Goal: Task Accomplishment & Management: Complete application form

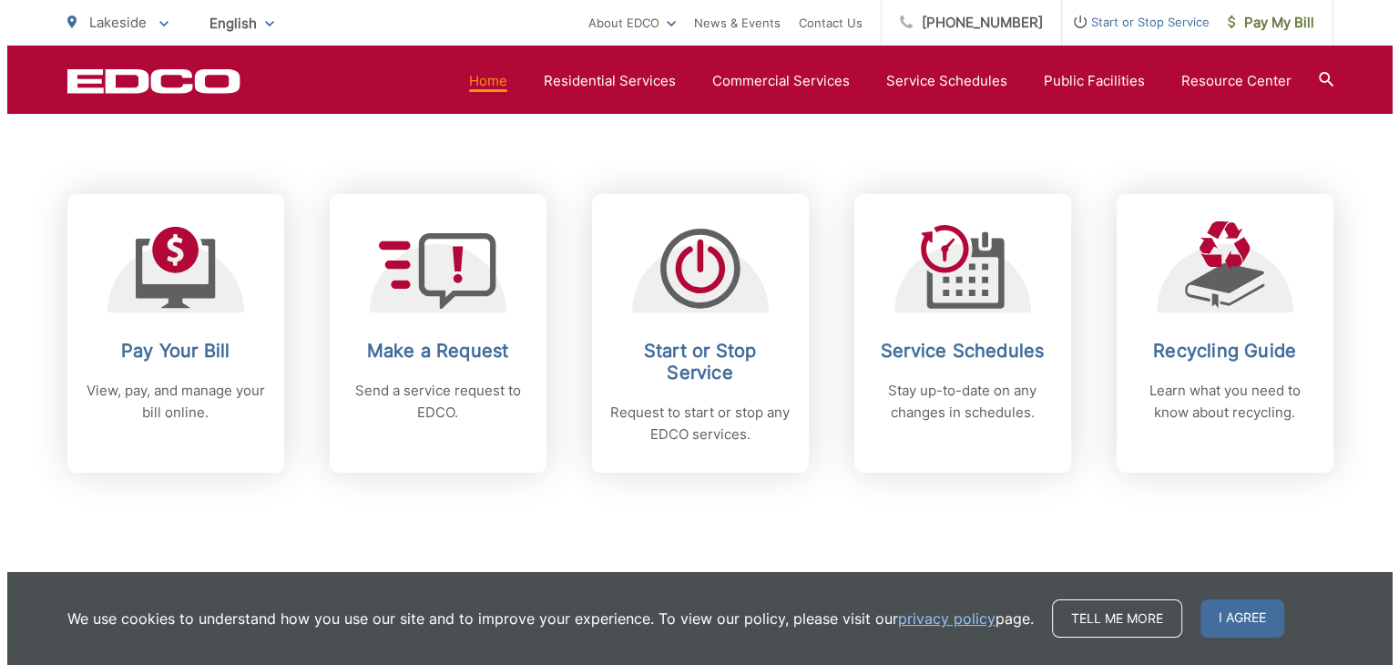
scroll to position [729, 0]
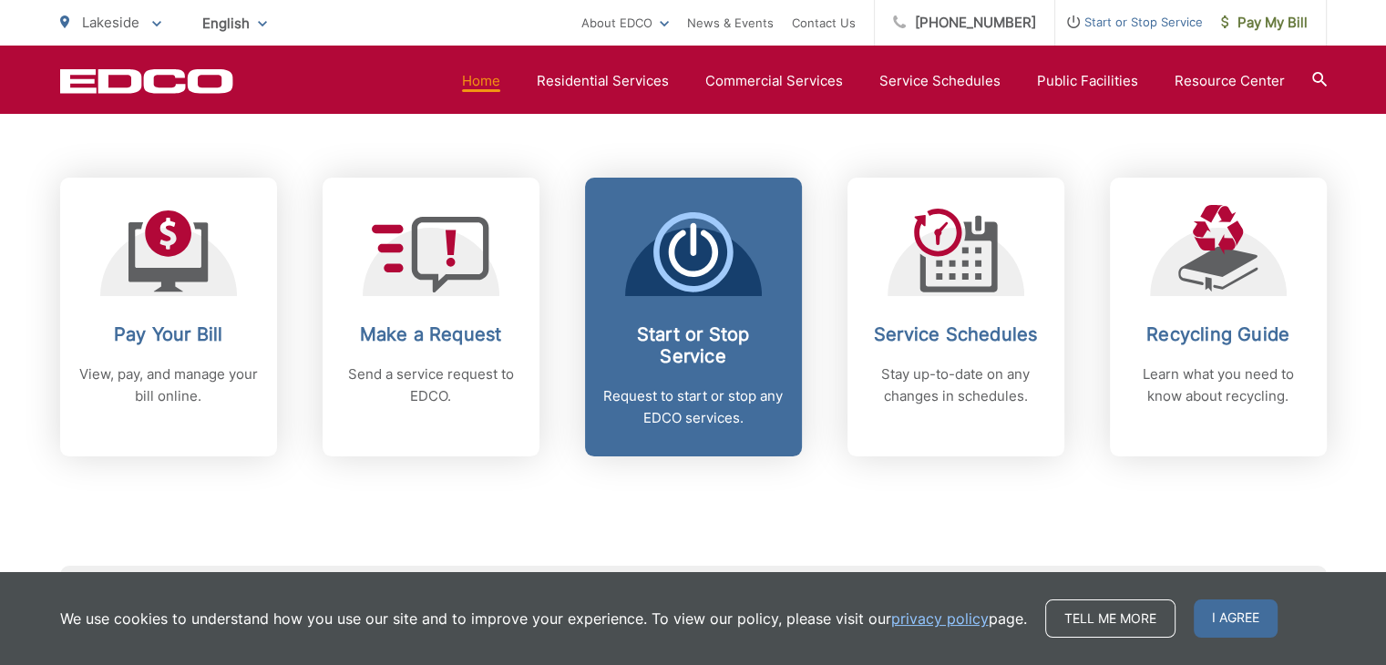
click at [683, 271] on icon at bounding box center [692, 253] width 49 height 46
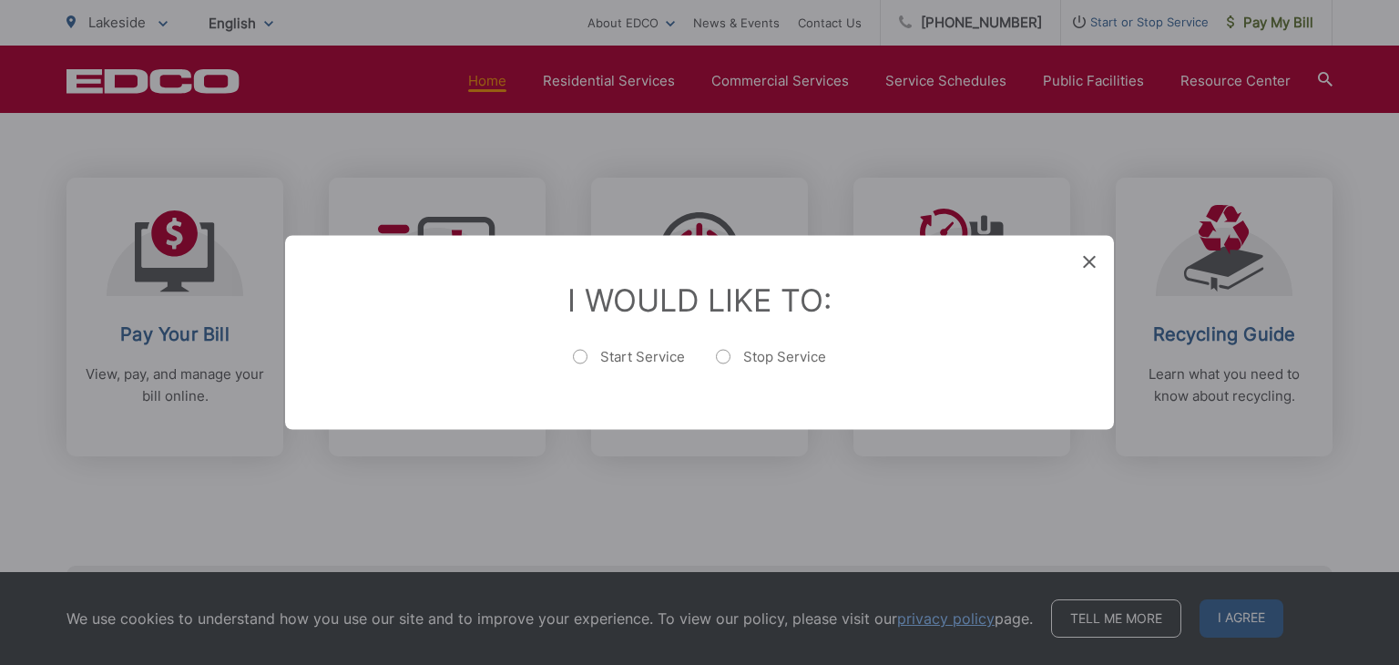
click at [585, 356] on label "Start Service" at bounding box center [629, 366] width 112 height 36
radio input "true"
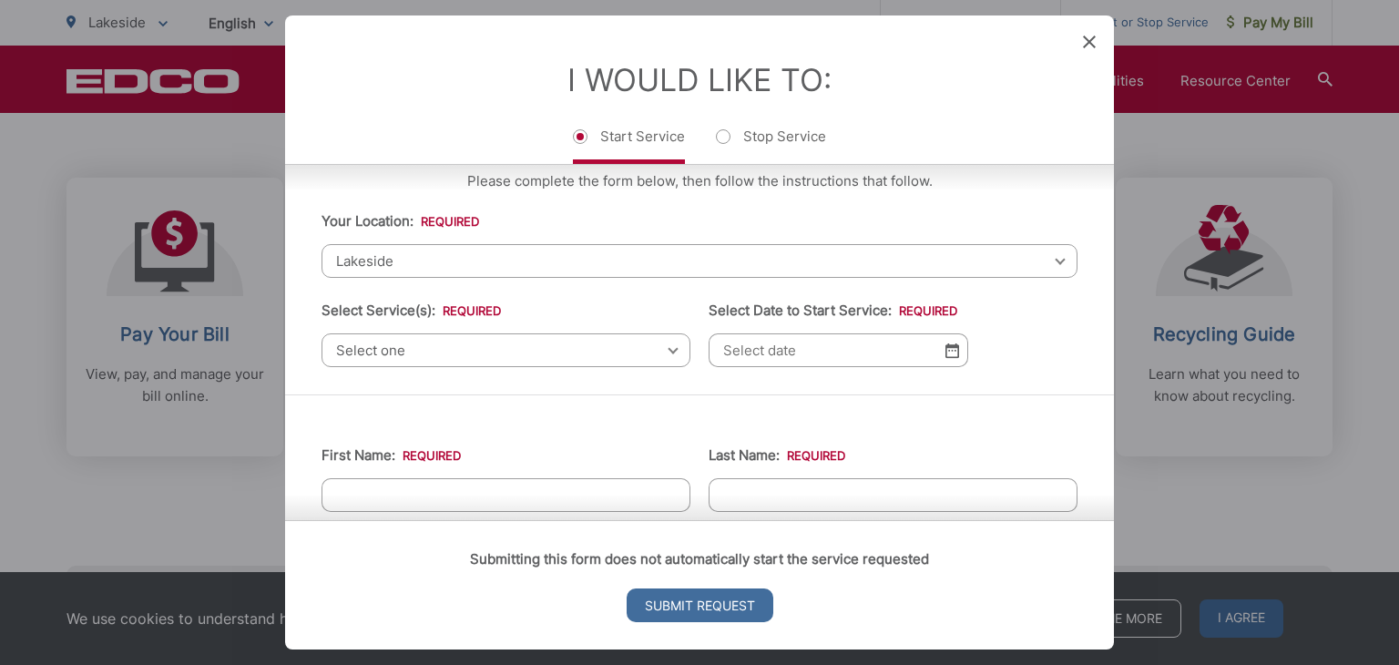
scroll to position [0, 0]
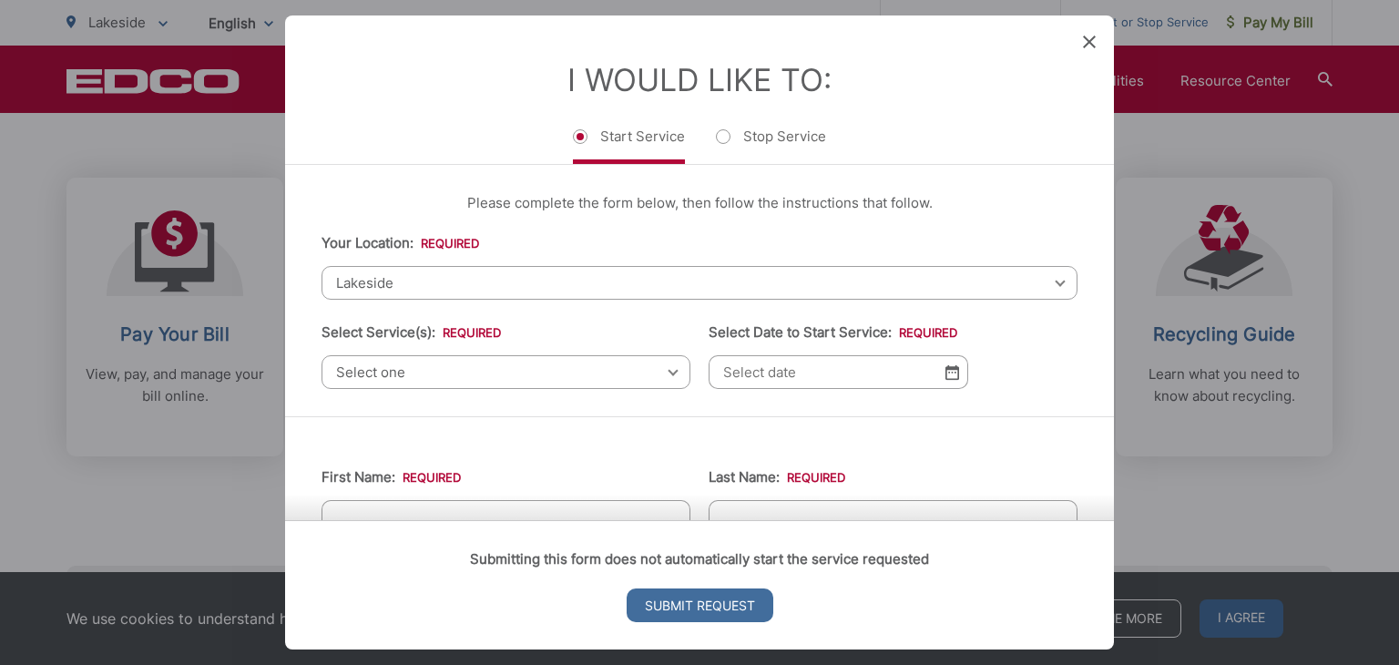
click at [666, 374] on div "Select one Select one Residential Curbside Pickup Commercial/Business Services …" at bounding box center [506, 372] width 369 height 34
click at [1043, 284] on span "Lakeside" at bounding box center [700, 283] width 756 height 34
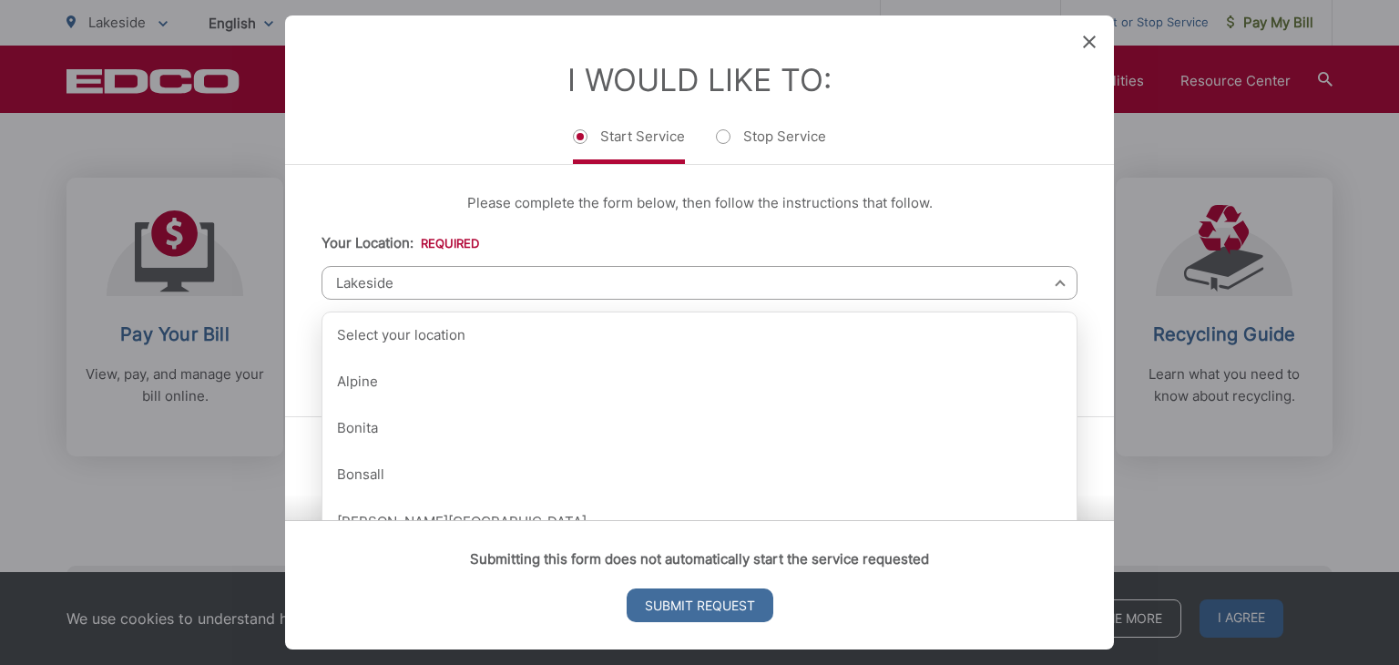
click at [355, 285] on span "Lakeside" at bounding box center [700, 283] width 756 height 34
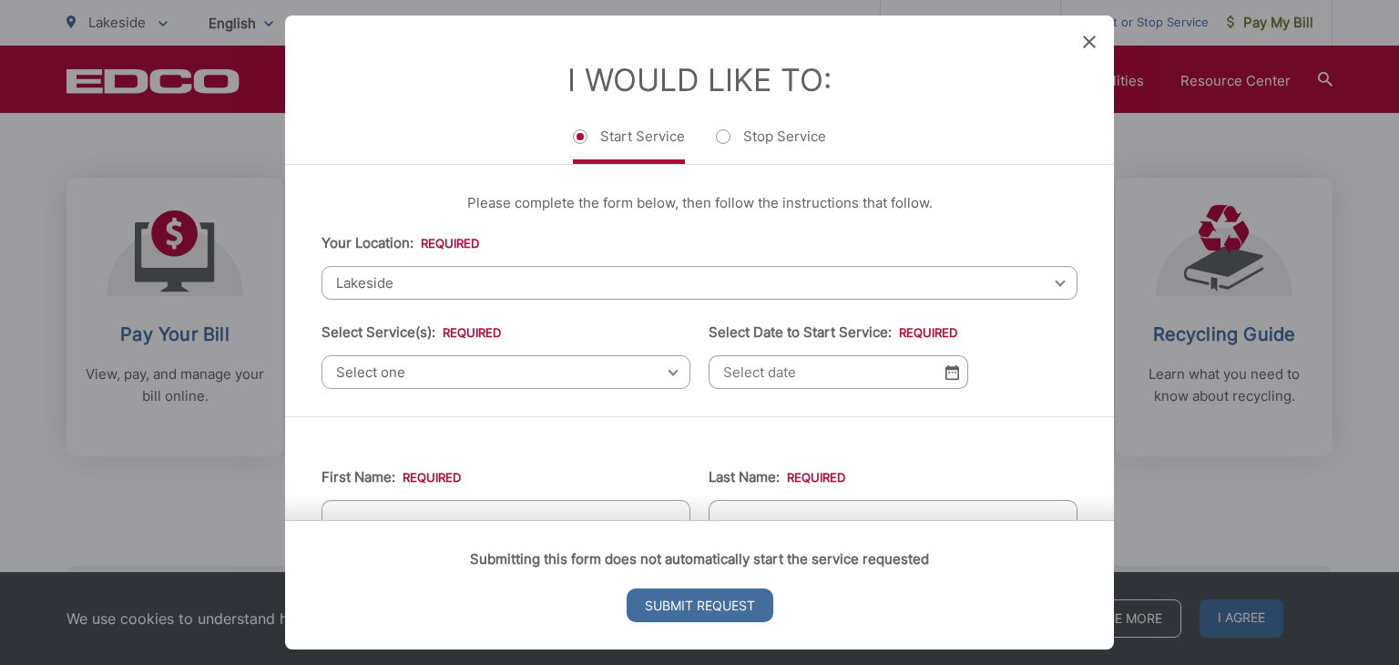
click at [666, 369] on div "Select one Select one Residential Curbside Pickup Commercial/Business Services …" at bounding box center [506, 372] width 369 height 34
click at [383, 374] on span "Select one" at bounding box center [506, 372] width 369 height 34
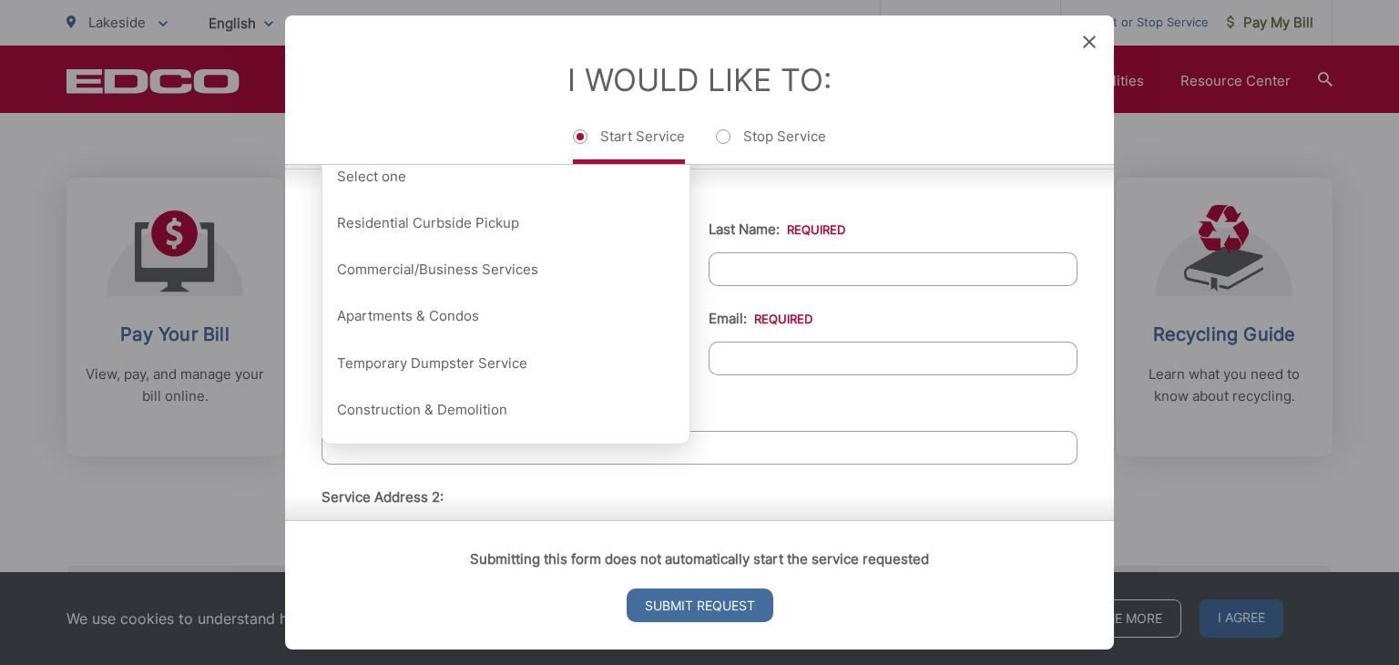
scroll to position [271, 0]
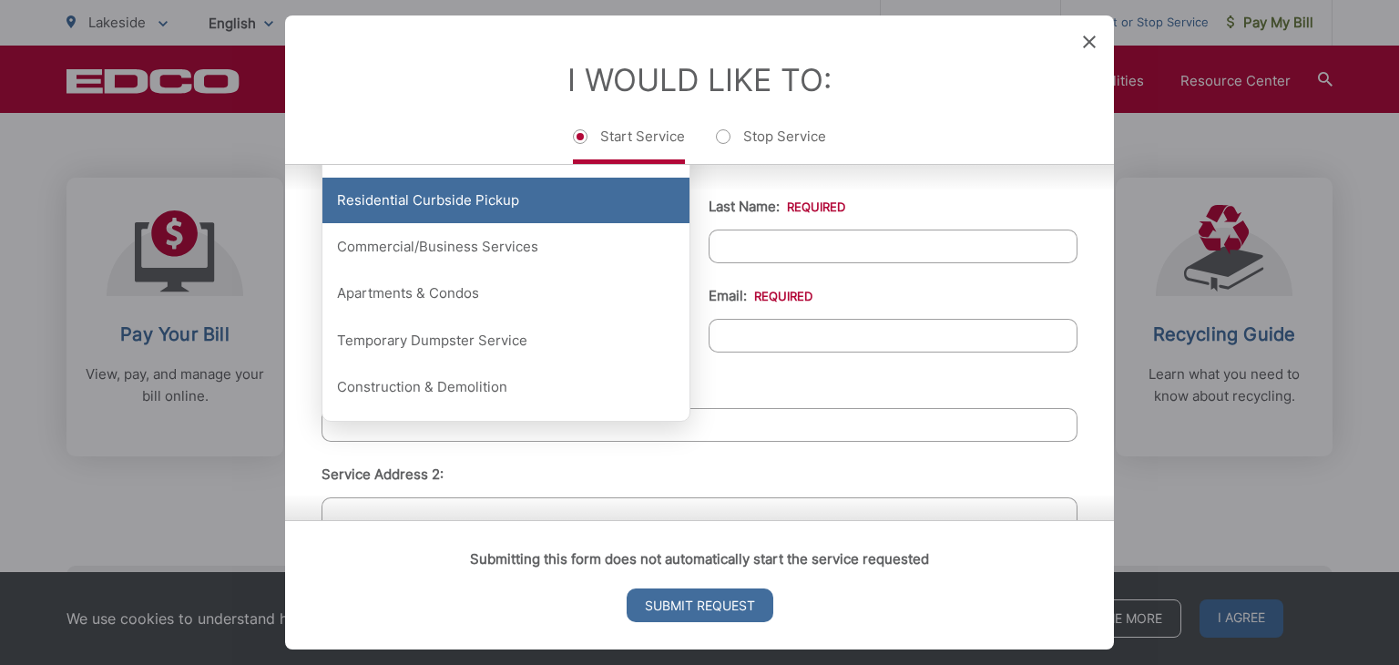
click at [419, 205] on div "Residential Curbside Pickup" at bounding box center [505, 201] width 367 height 46
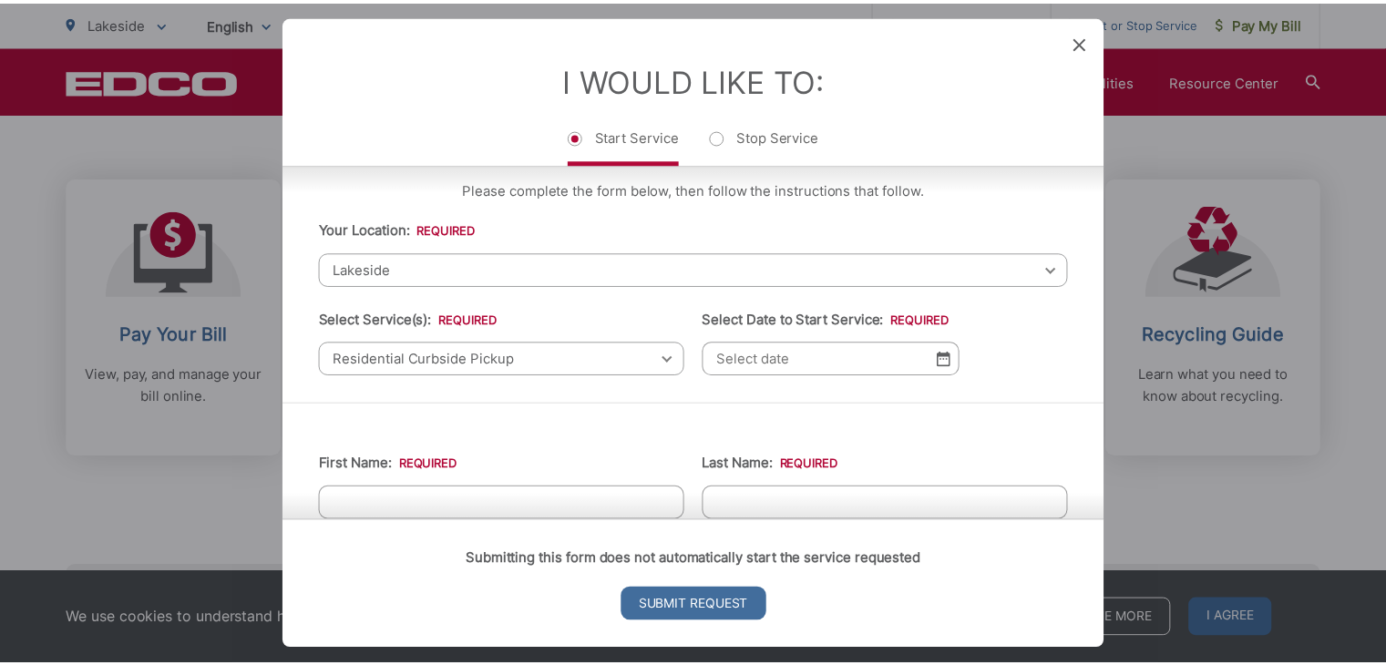
scroll to position [0, 0]
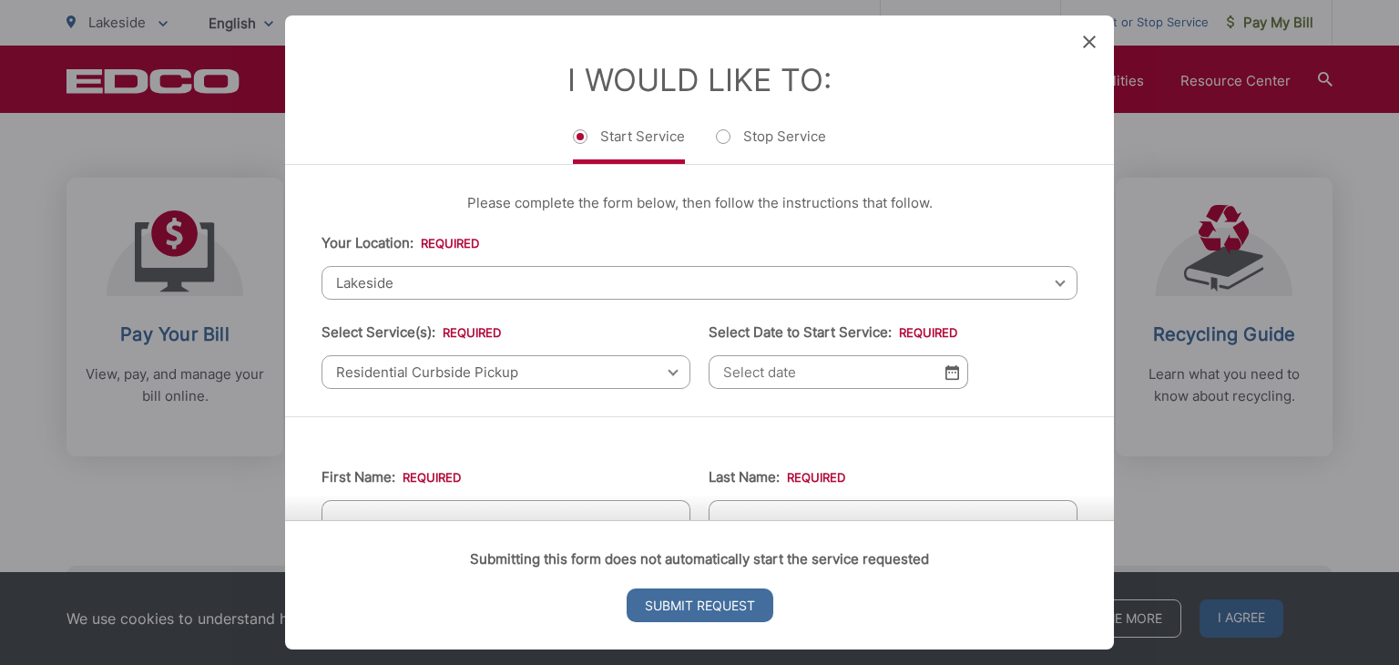
click at [947, 374] on img at bounding box center [953, 371] width 14 height 15
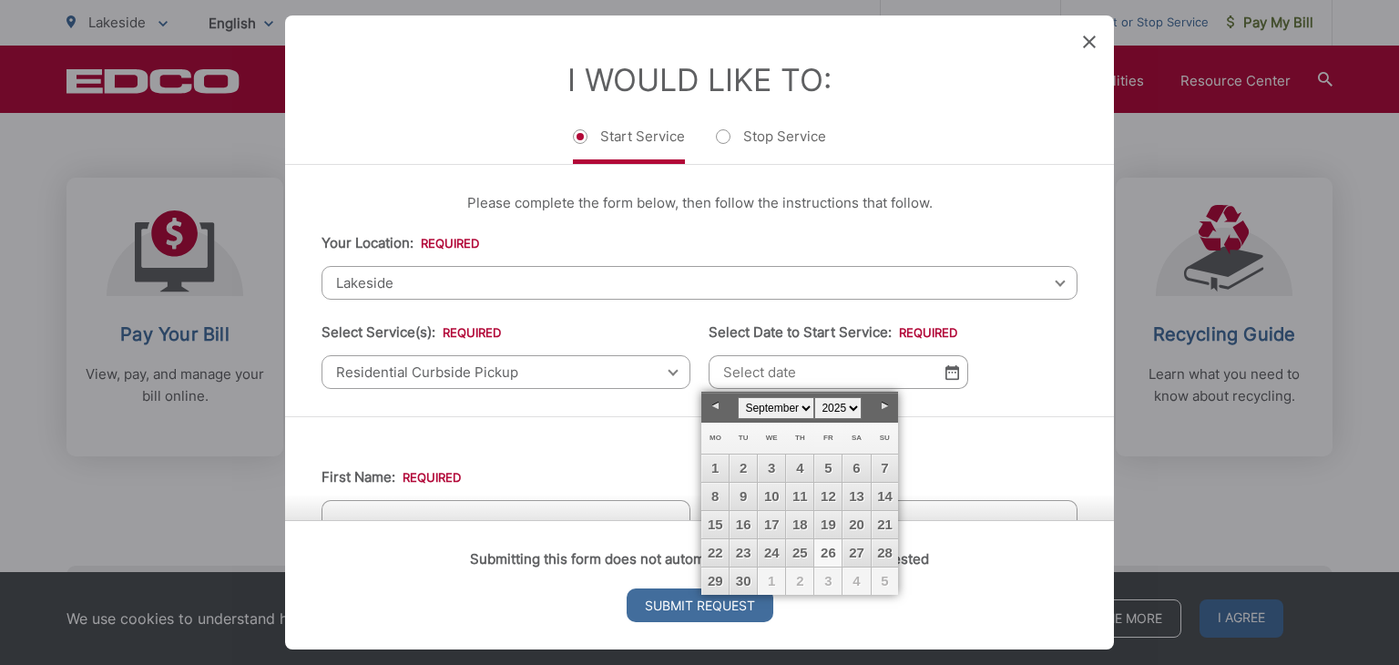
click at [882, 404] on link "Next" at bounding box center [884, 406] width 27 height 27
click at [1089, 41] on icon at bounding box center [1089, 42] width 13 height 13
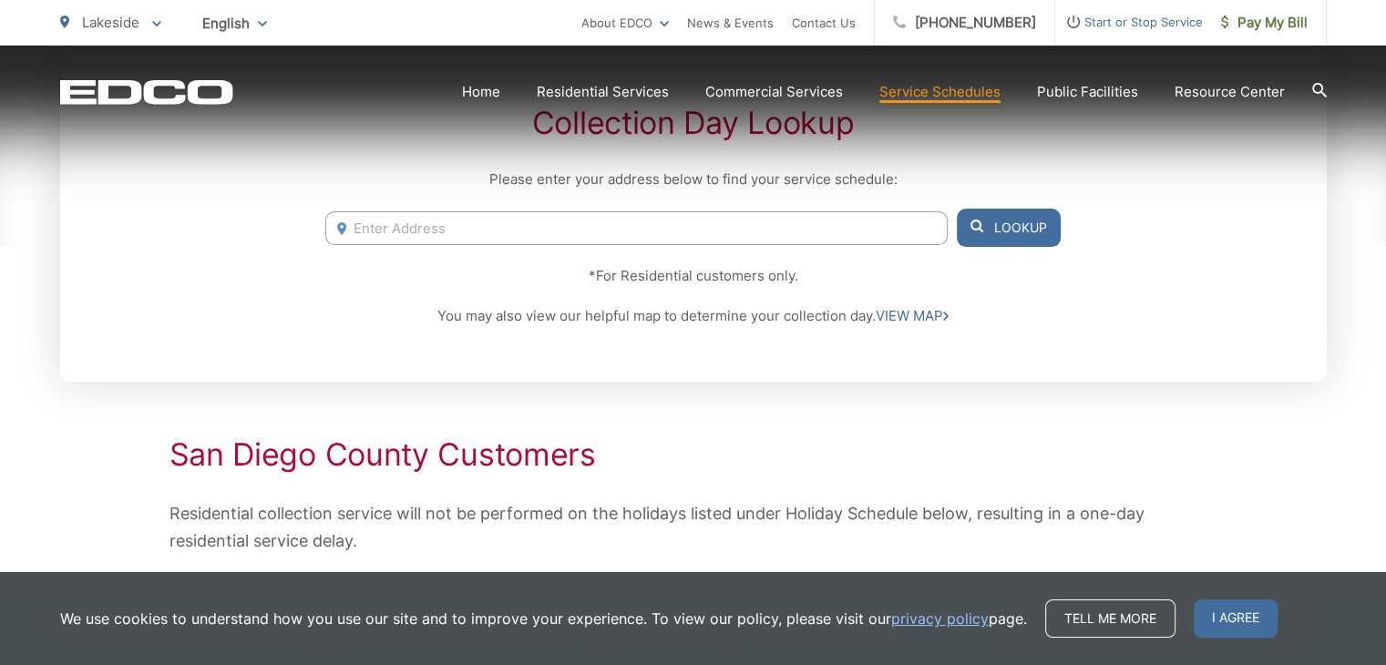
scroll to position [426, 0]
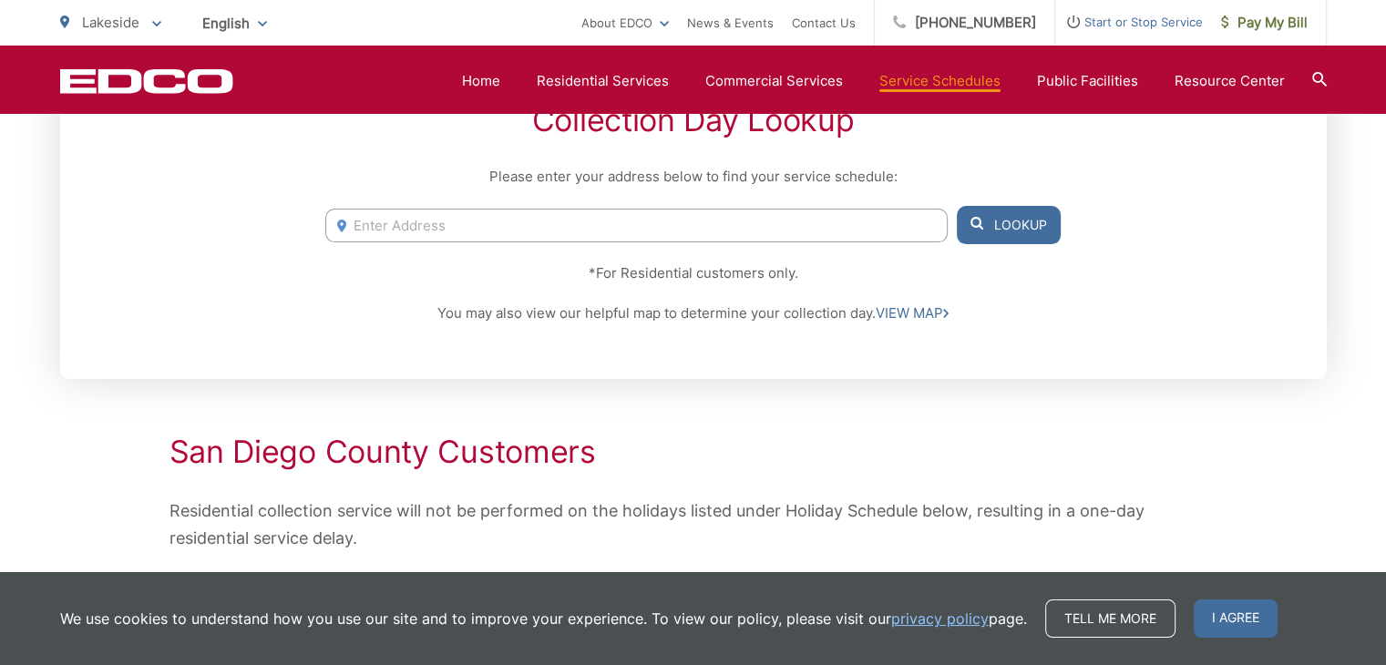
click at [860, 213] on input "Enter Address" at bounding box center [635, 226] width 621 height 34
type input "[STREET_ADDRESS]"
click at [1024, 227] on button "Lookup" at bounding box center [1009, 225] width 104 height 38
